Goal: Task Accomplishment & Management: Complete application form

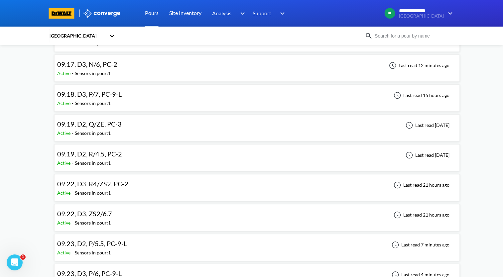
scroll to position [199, 0]
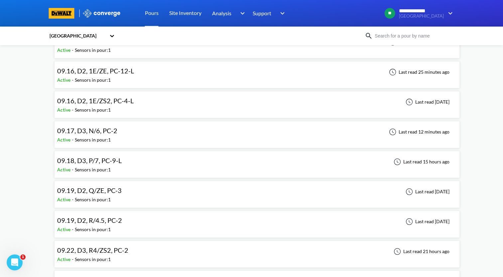
click at [207, 74] on div "09.16, D2, 1E/ZE, PC-12-L Active - Sensors in pour: 1 Last read 25 minutes ago" at bounding box center [257, 74] width 400 height 21
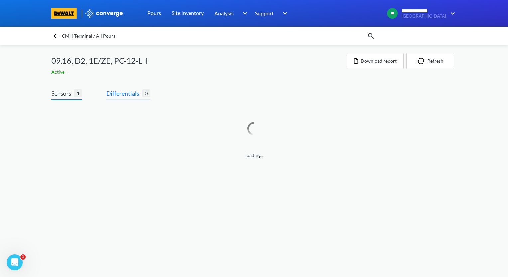
click at [132, 92] on span "Differentials" at bounding box center [124, 93] width 36 height 9
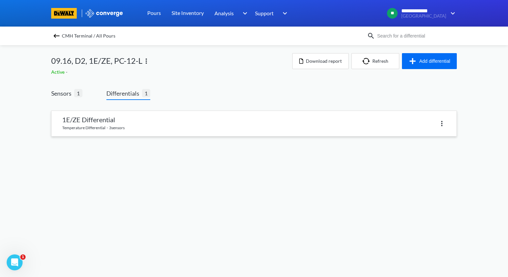
click at [175, 124] on link at bounding box center [254, 123] width 405 height 25
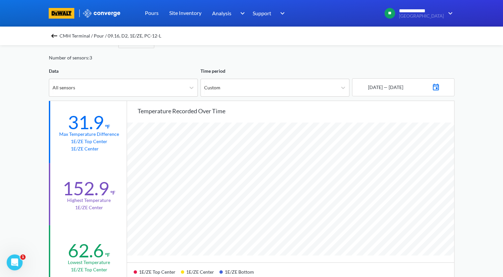
scroll to position [33, 0]
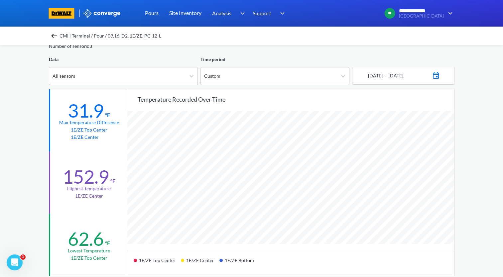
click at [57, 35] on img at bounding box center [54, 36] width 8 height 8
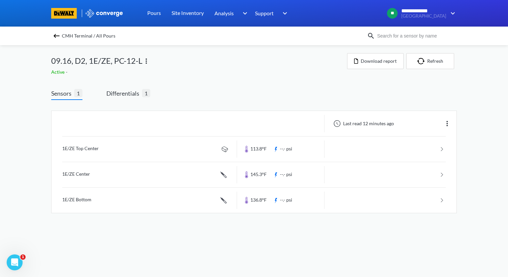
click at [54, 38] on img at bounding box center [57, 36] width 8 height 8
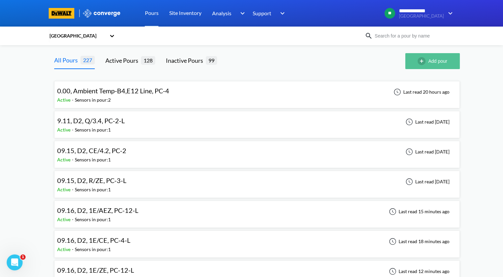
click at [428, 64] on button "Add pour" at bounding box center [432, 61] width 55 height 16
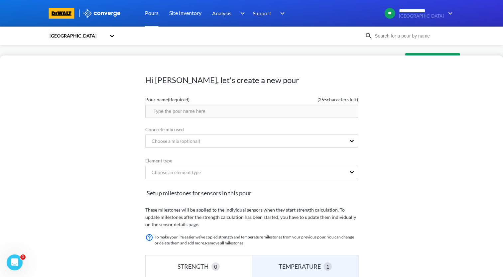
click at [176, 107] on input "text" at bounding box center [251, 111] width 213 height 13
drag, startPoint x: 220, startPoint y: 112, endPoint x: 133, endPoint y: 114, distance: 86.5
click at [133, 114] on div "Hi [PERSON_NAME], let's create a new pour Pour name (Required) ( 234 characters…" at bounding box center [251, 167] width 503 height 222
type input "09.24, C4, K/ZW, PC-5"
click at [235, 174] on form "Pour name (Required) ( 234 characters left) 09.24, C4, K/ZW, PC-5 Concrete mix …" at bounding box center [251, 249] width 213 height 313
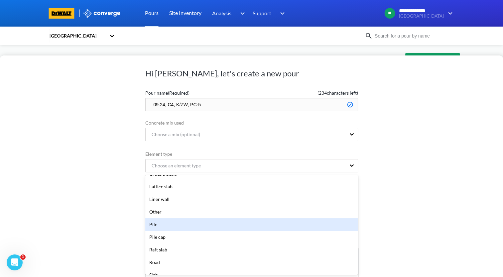
scroll to position [100, 0]
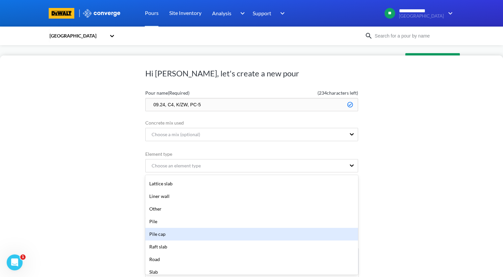
click at [228, 236] on div "Pile cap" at bounding box center [251, 234] width 213 height 13
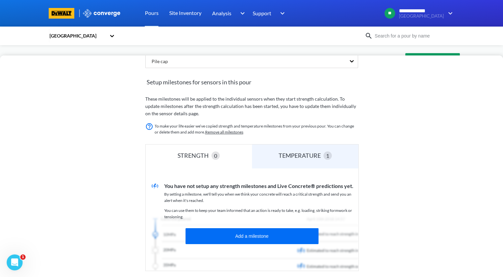
scroll to position [140, 0]
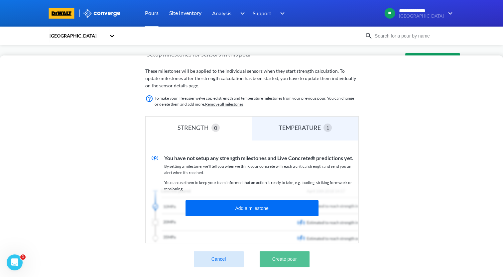
click at [303, 259] on button "Create pour" at bounding box center [285, 259] width 50 height 16
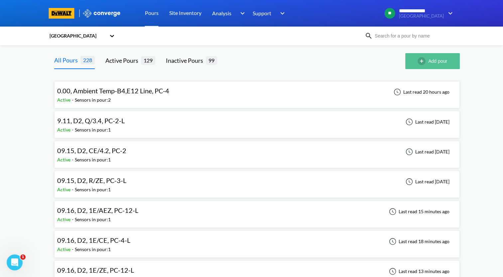
click at [427, 64] on img "button" at bounding box center [422, 61] width 11 height 8
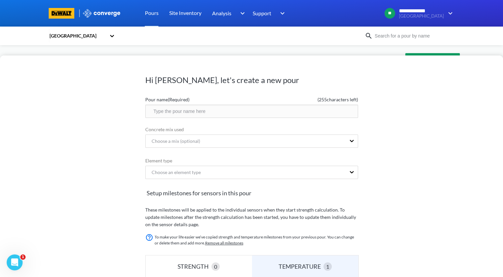
click at [193, 111] on input "text" at bounding box center [251, 111] width 213 height 13
paste input "09.24, C4, K/ZW, PC-5"
drag, startPoint x: 187, startPoint y: 112, endPoint x: 188, endPoint y: 116, distance: 4.2
click at [187, 113] on input "09.24, C4, K/ZW, PC-5" at bounding box center [251, 111] width 213 height 13
click at [211, 111] on input "09.24, C4, K/10, PC-5" at bounding box center [251, 111] width 213 height 13
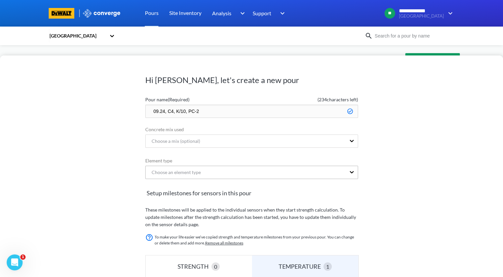
type input "09.24, C4, K/10, PC-2"
click at [189, 170] on div "Choose an element type" at bounding box center [246, 172] width 200 height 13
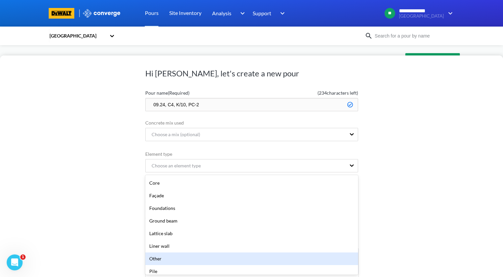
scroll to position [100, 0]
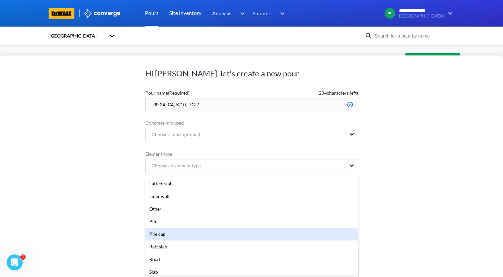
click at [189, 234] on div "Pile cap" at bounding box center [251, 234] width 213 height 13
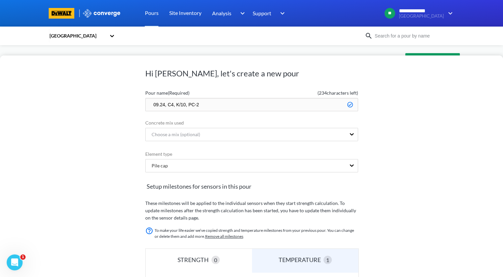
scroll to position [140, 0]
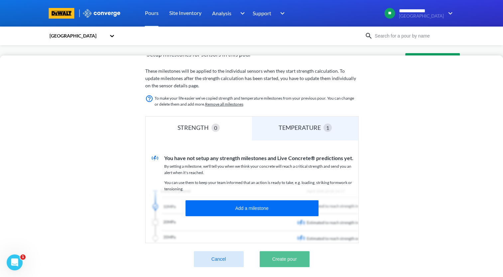
click at [294, 256] on button "Create pour" at bounding box center [285, 259] width 50 height 16
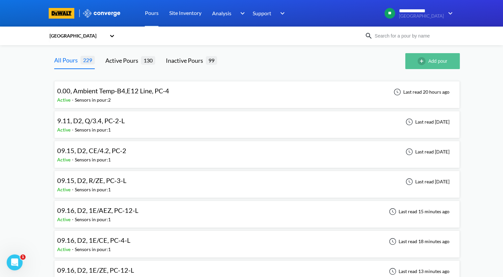
click at [436, 60] on button "Add pour" at bounding box center [432, 61] width 55 height 16
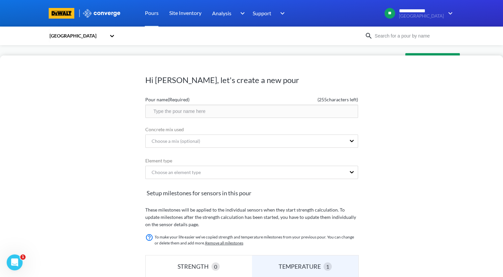
click at [200, 112] on input "text" at bounding box center [251, 111] width 213 height 13
paste input "09.24, C4, K/ZW, PC-5"
click at [173, 110] on input "09.24, C4, K/ZW, PC-5" at bounding box center [251, 111] width 213 height 13
click at [187, 112] on input "09.24, D2, K/ZW, PC-5" at bounding box center [251, 111] width 213 height 13
click at [223, 112] on input "09.24, D2, ZS2/R1, PC-5" at bounding box center [251, 111] width 213 height 13
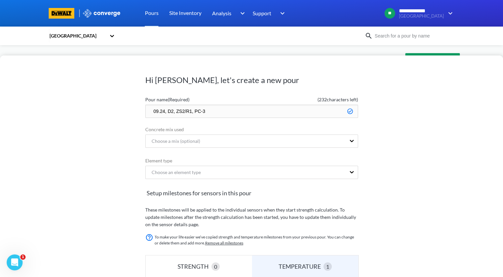
drag, startPoint x: 219, startPoint y: 113, endPoint x: 134, endPoint y: 114, distance: 84.4
click at [134, 114] on div "Hi [PERSON_NAME], let's create a new pour Pour name (Required) ( 232 characters…" at bounding box center [251, 167] width 503 height 222
type input "09.24, D2, ZS2/R1, PC-3"
click at [219, 174] on form "Pour name (Required) ( 232 characters left) 09.24, D2, ZS2/R1, PC-3 Concrete mi…" at bounding box center [251, 249] width 213 height 313
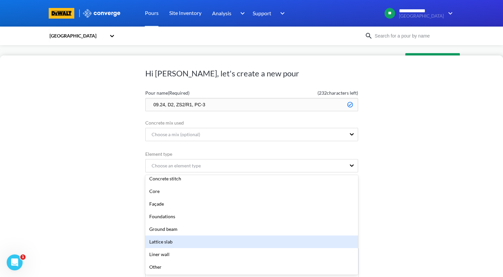
scroll to position [66, 0]
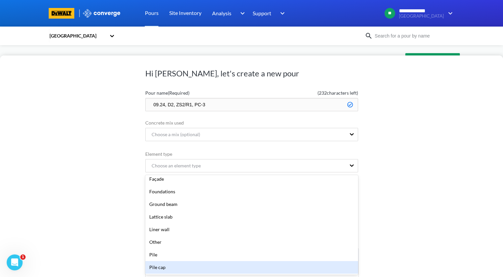
click at [210, 267] on div "Pile cap" at bounding box center [251, 267] width 213 height 13
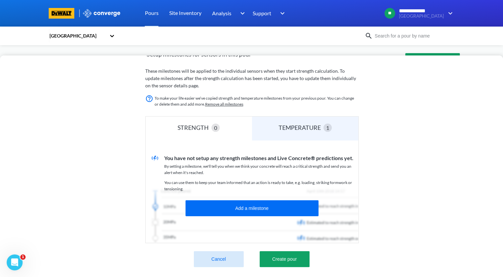
scroll to position [144, 0]
click at [289, 255] on button "Create pour" at bounding box center [285, 259] width 50 height 16
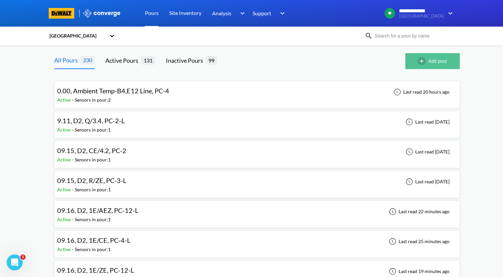
click at [429, 64] on button "Add pour" at bounding box center [432, 61] width 55 height 16
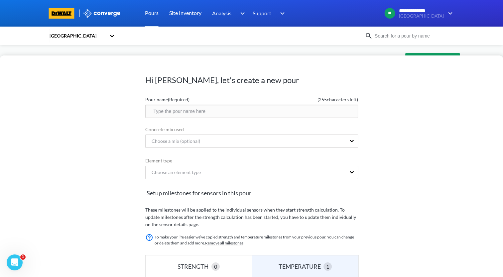
click at [233, 115] on input "text" at bounding box center [251, 111] width 213 height 13
paste input "09.24, D2, ZS2/R1, PC-3"
click at [192, 113] on input "09.24, D2, ZS2/R1, PC-3" at bounding box center [251, 111] width 213 height 13
click at [222, 114] on input "09.24, D2, ZS2/0.5E, PC-3" at bounding box center [251, 111] width 213 height 13
type input "09.24, D2, ZS2/0.5E, PC-2"
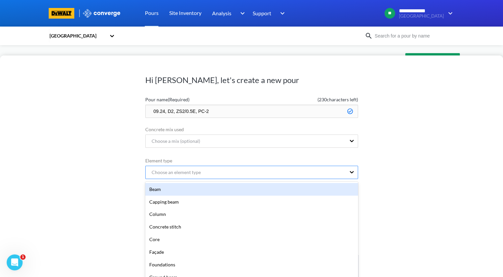
click at [278, 178] on div "option Beam focused, 1 of 20. 20 results available. Use Up and Down to choose o…" at bounding box center [251, 172] width 213 height 13
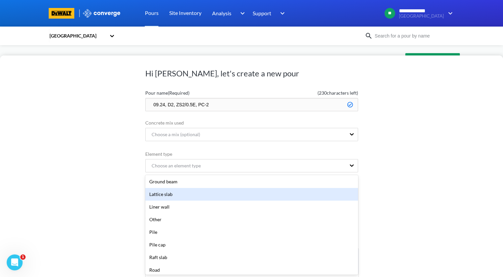
scroll to position [100, 0]
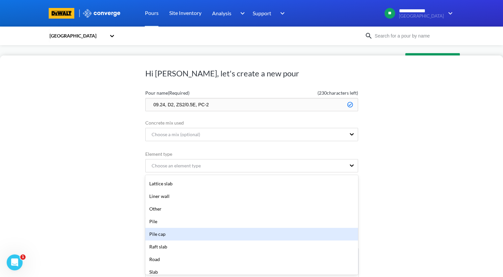
click at [240, 233] on div "Pile cap" at bounding box center [251, 234] width 213 height 13
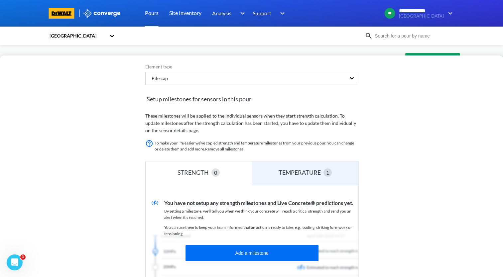
scroll to position [140, 0]
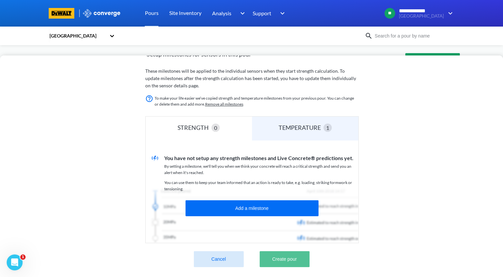
click at [296, 258] on button "Create pour" at bounding box center [285, 259] width 50 height 16
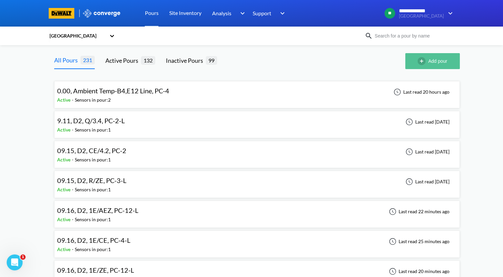
click at [440, 59] on button "Add pour" at bounding box center [432, 61] width 55 height 16
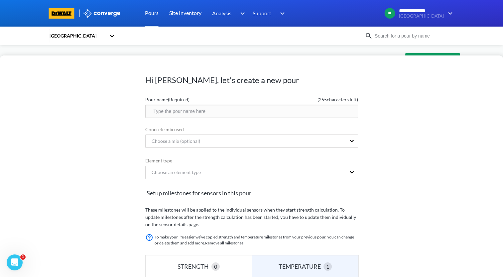
click at [222, 113] on input "text" at bounding box center [251, 111] width 213 height 13
paste input "09.24, D2, ZS2/R1, PC-3"
click at [191, 110] on input "09.24, D2, ZS2/R1, PC-3" at bounding box center [251, 111] width 213 height 13
click at [229, 115] on input "09.24, D2, ZS2/5, PC-3" at bounding box center [251, 111] width 213 height 13
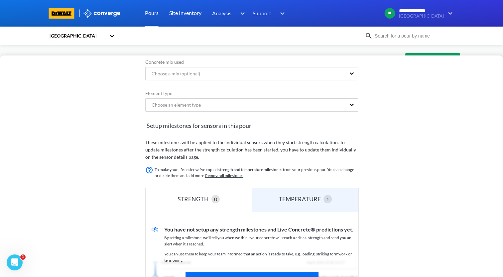
scroll to position [66, 0]
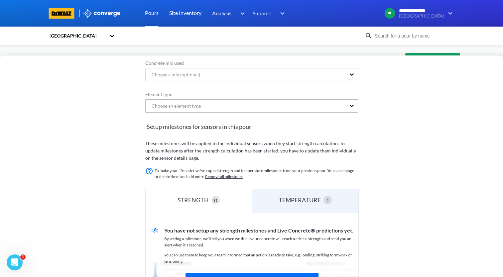
type input "09.24, D2, ZS2/5, PC-2"
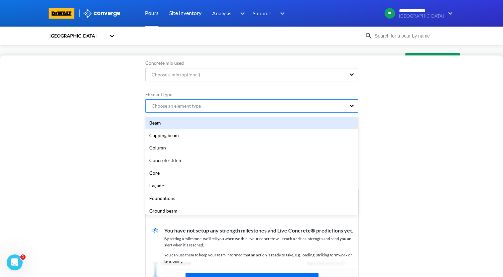
click at [235, 108] on div "Choose an element type" at bounding box center [246, 106] width 200 height 13
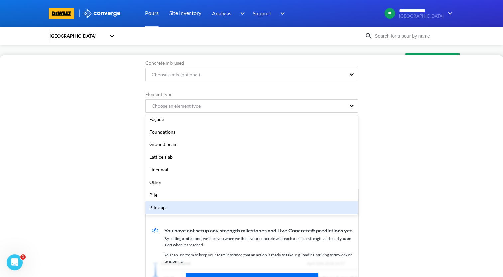
click at [215, 209] on div "Pile cap" at bounding box center [251, 207] width 213 height 13
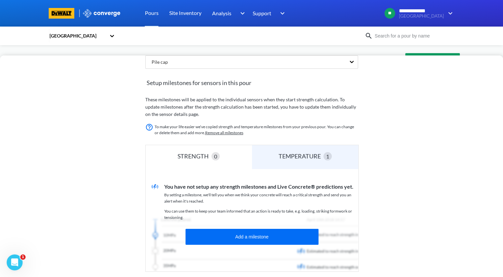
scroll to position [144, 0]
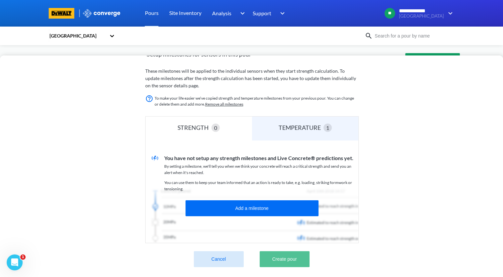
click at [304, 255] on button "Create pour" at bounding box center [285, 259] width 50 height 16
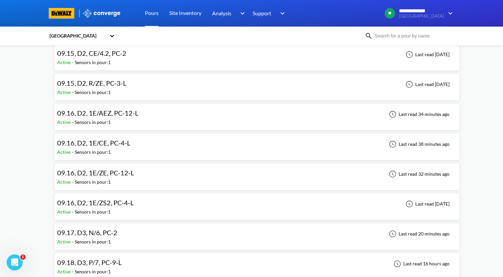
scroll to position [0, 0]
